Goal: Task Accomplishment & Management: Manage account settings

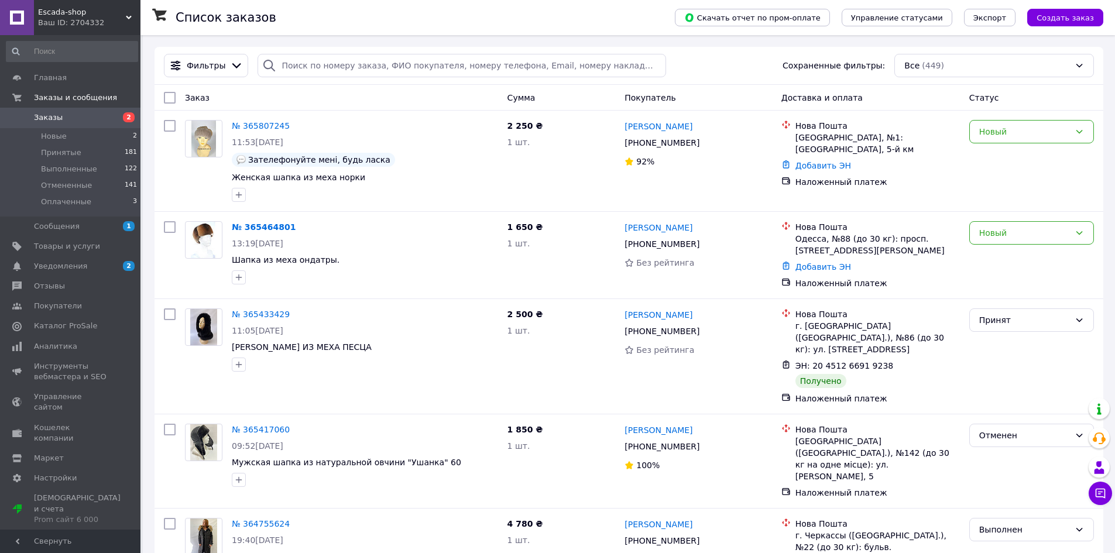
click at [130, 17] on use at bounding box center [129, 18] width 6 height 4
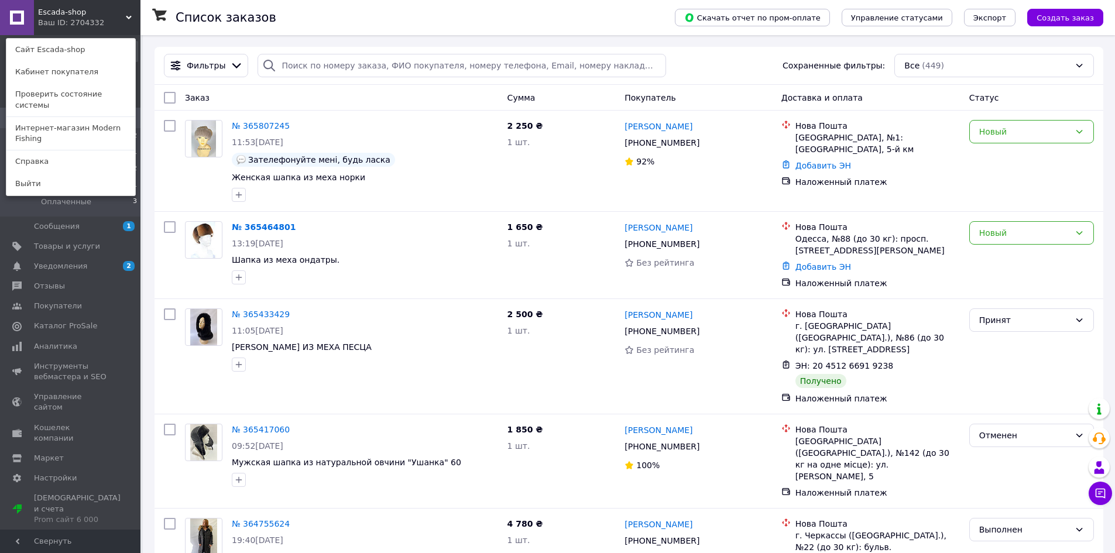
click at [75, 119] on link "Интернет-магазин Modern Fishing" at bounding box center [70, 133] width 129 height 33
